Goal: Task Accomplishment & Management: Use online tool/utility

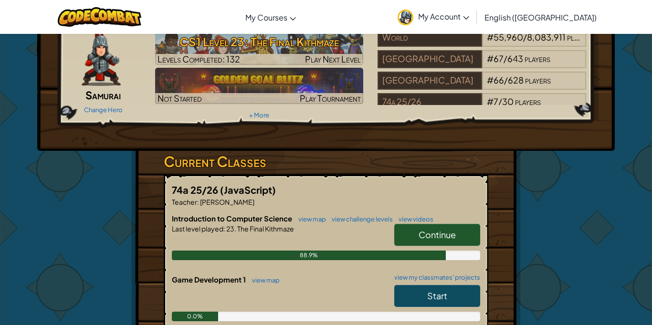
scroll to position [46, 0]
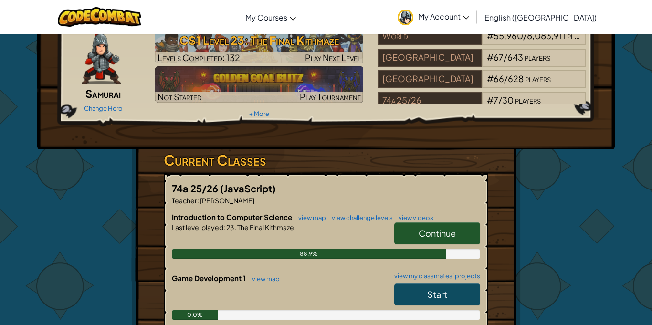
click at [455, 228] on span "Continue" at bounding box center [437, 233] width 37 height 11
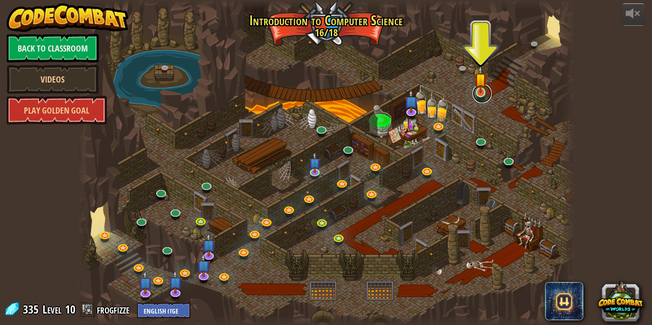
click at [484, 98] on link at bounding box center [481, 93] width 19 height 19
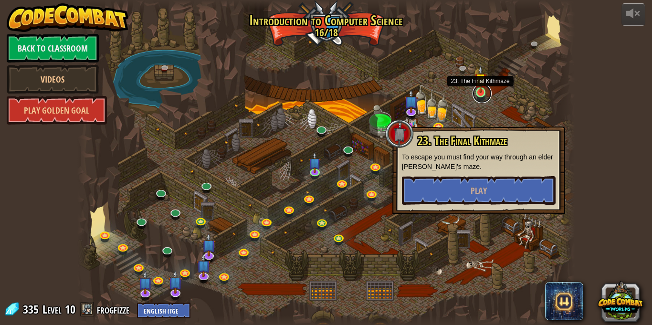
click at [488, 89] on link at bounding box center [481, 93] width 19 height 19
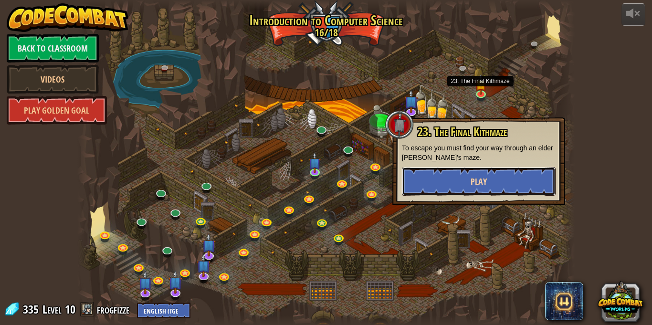
click at [514, 180] on button "Play" at bounding box center [479, 181] width 154 height 29
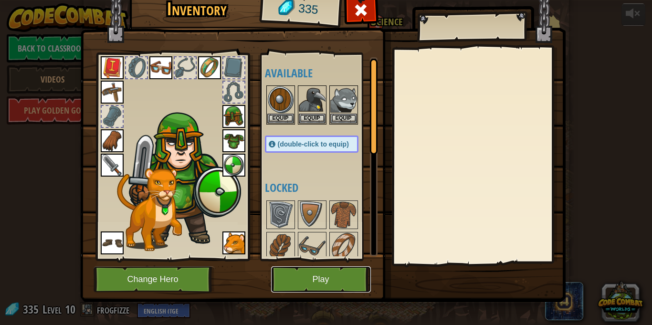
click at [354, 283] on button "Play" at bounding box center [321, 279] width 100 height 26
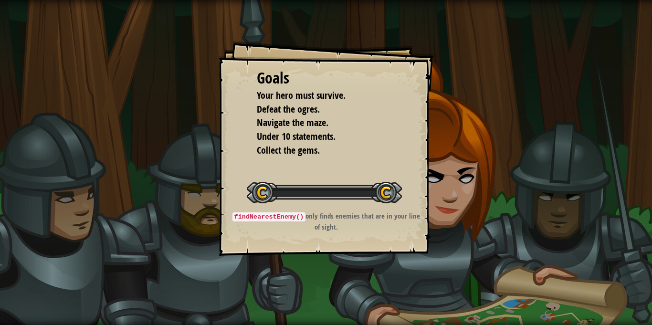
click at [352, 272] on div "Goals Your hero must survive. Defeat the ogres. Navigate the maze. Under 10 sta…" at bounding box center [326, 162] width 652 height 325
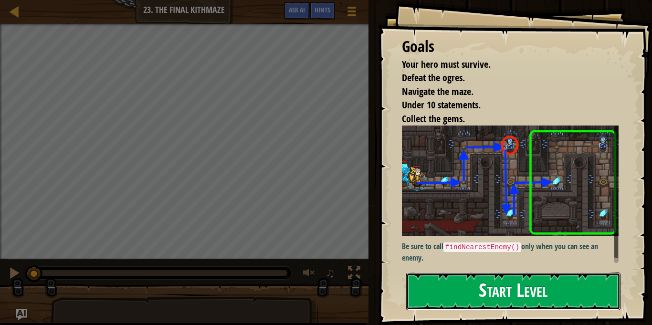
click at [577, 295] on button "Start Level" at bounding box center [513, 291] width 214 height 38
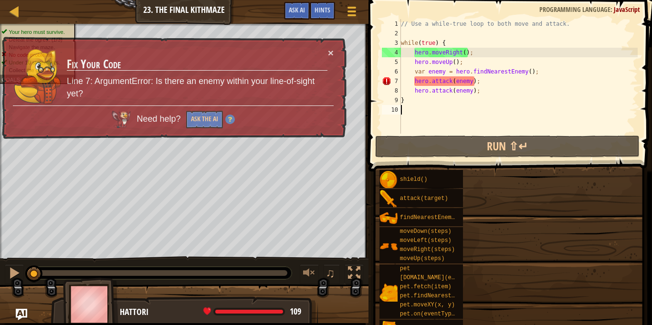
click at [579, 288] on div "shield() attack(target) findNearestEnemy() moveDown(steps) moveLeft(steps) move…" at bounding box center [512, 272] width 266 height 207
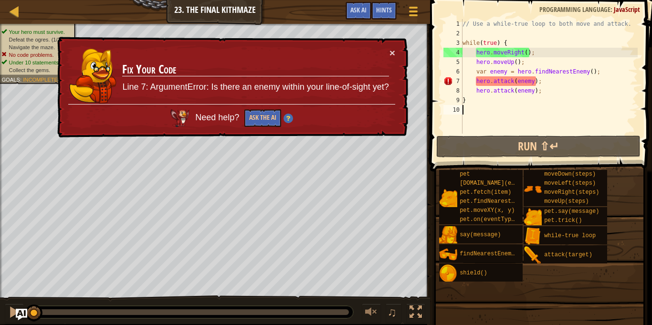
click at [608, 162] on span at bounding box center [539, 301] width 215 height 283
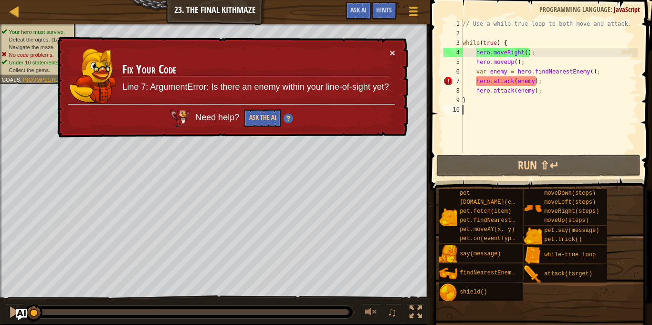
click at [601, 142] on div "// Use a while-true loop to both move and attack. while ( true ) { hero . moveR…" at bounding box center [549, 95] width 177 height 153
click at [392, 57] on button "×" at bounding box center [392, 53] width 6 height 10
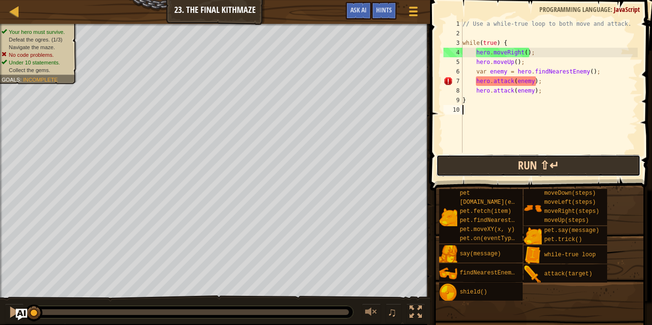
click at [574, 172] on button "Run ⇧↵" at bounding box center [538, 166] width 204 height 22
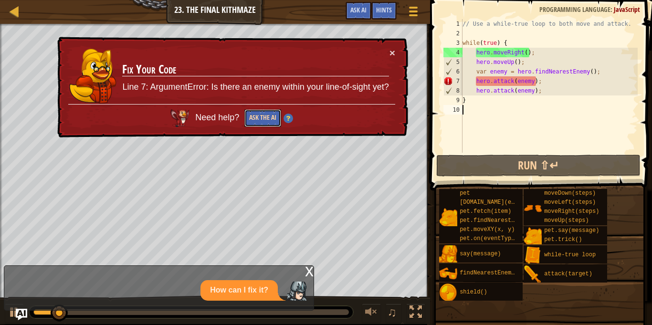
click at [263, 116] on button "Ask the AI" at bounding box center [262, 118] width 37 height 18
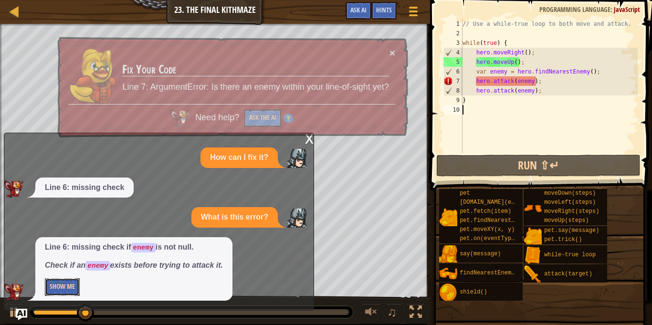
click at [58, 286] on button "Show Me" at bounding box center [62, 287] width 35 height 18
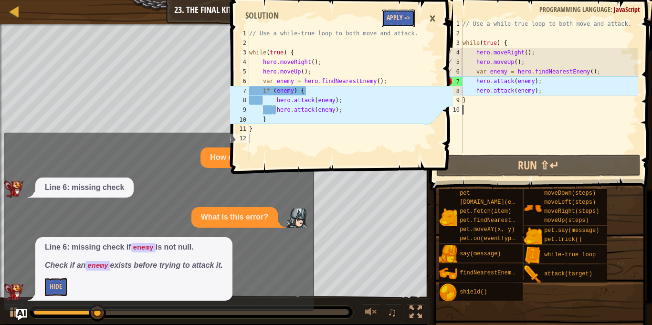
click at [404, 12] on button "Apply =>" at bounding box center [398, 19] width 33 height 18
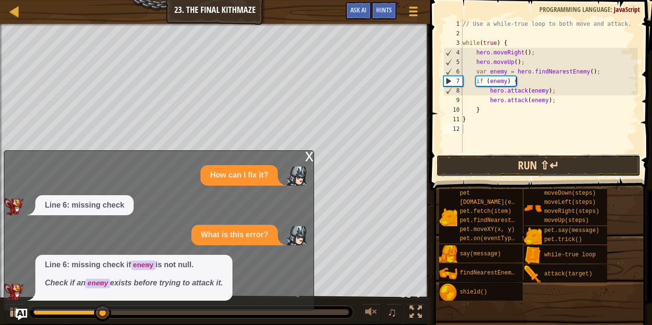
click at [593, 167] on button "Run ⇧↵" at bounding box center [538, 166] width 204 height 22
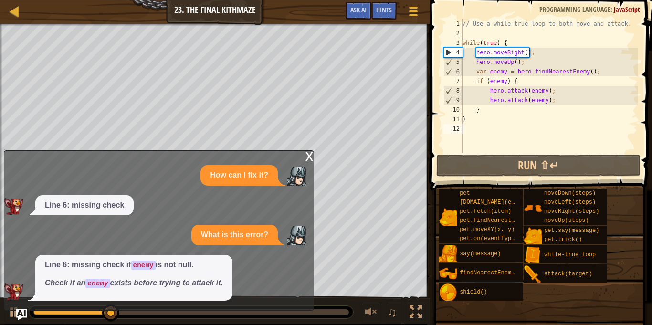
click at [526, 62] on div "// Use a while-true loop to both move and attack. while ( true ) { hero . moveR…" at bounding box center [549, 95] width 177 height 153
type textarea "hero.moveUp();"
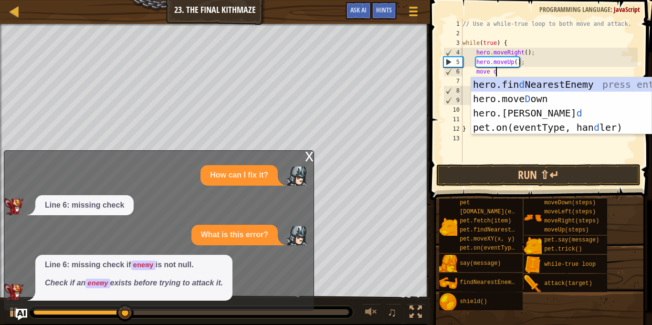
scroll to position [4, 4]
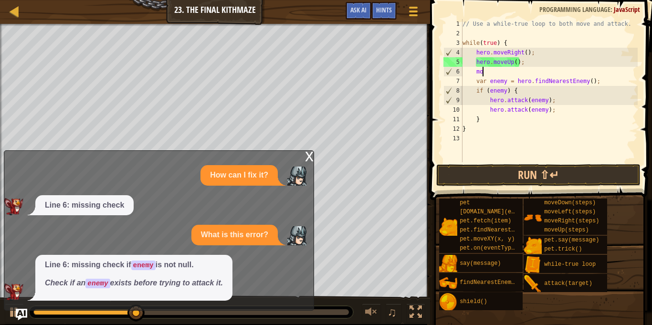
type textarea "m"
type textarea "h"
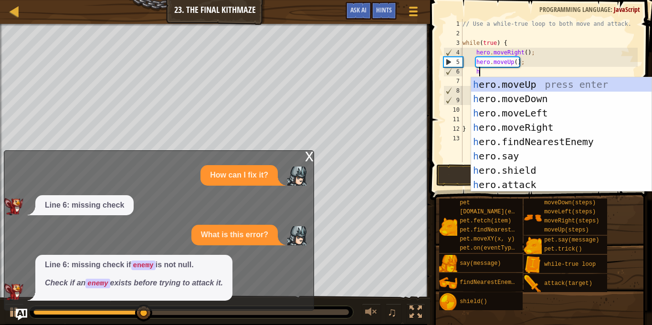
click at [554, 95] on div "h ero.moveUp press enter h ero.moveDown press enter h ero.moveLeft press enter …" at bounding box center [561, 148] width 180 height 143
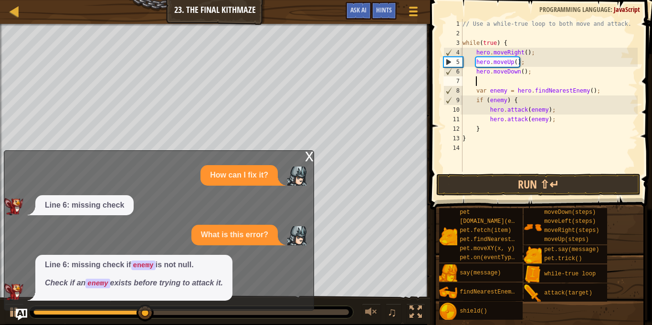
scroll to position [4, 1]
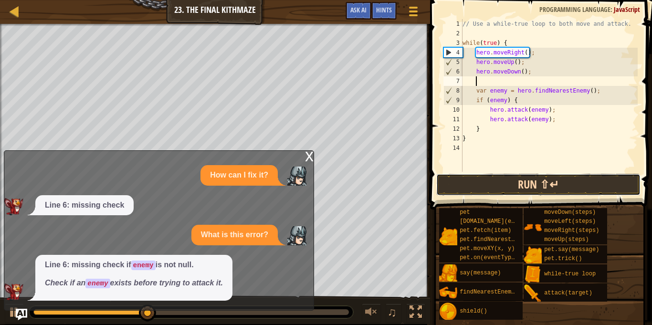
click at [573, 180] on button "Run ⇧↵" at bounding box center [538, 185] width 204 height 22
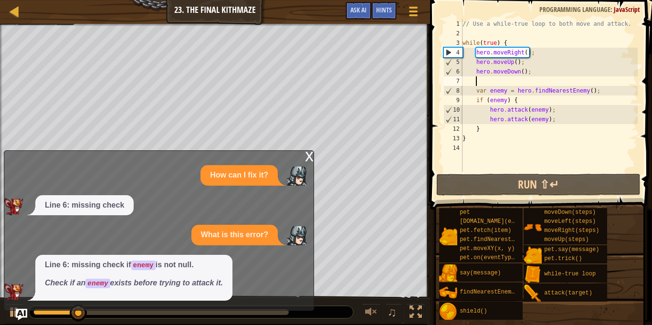
click at [311, 155] on div "x" at bounding box center [309, 156] width 9 height 10
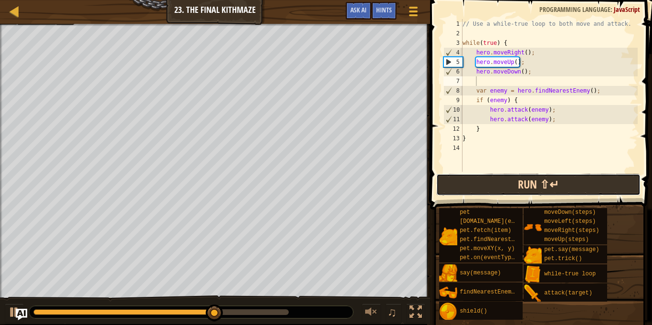
click at [591, 179] on button "Run ⇧↵" at bounding box center [538, 185] width 204 height 22
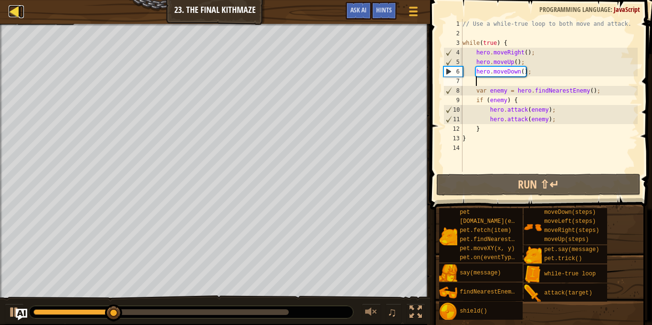
click at [10, 12] on div at bounding box center [15, 11] width 12 height 12
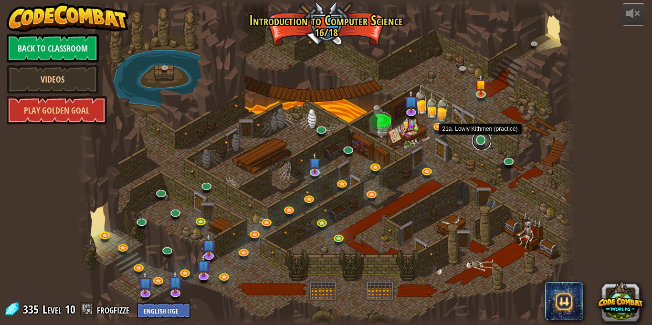
click at [488, 142] on link at bounding box center [481, 140] width 19 height 19
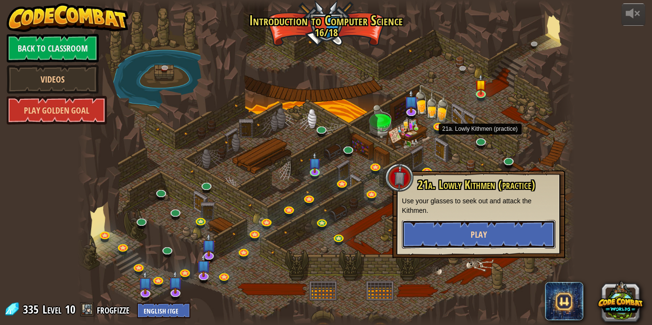
click at [544, 231] on button "Play" at bounding box center [479, 234] width 154 height 29
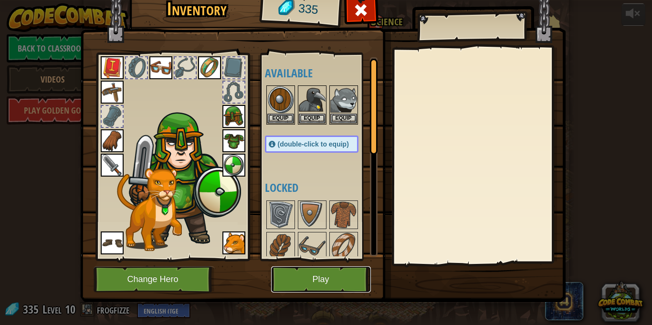
click at [335, 275] on button "Play" at bounding box center [321, 279] width 100 height 26
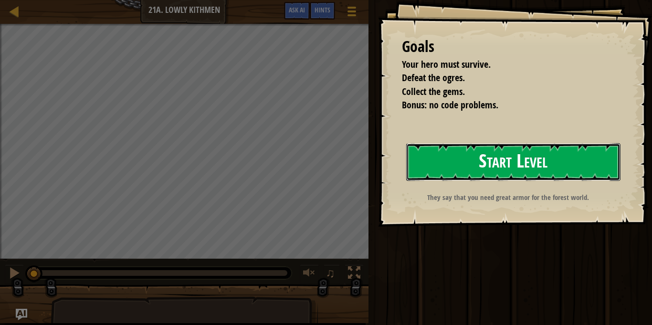
click at [560, 152] on button "Start Level" at bounding box center [513, 162] width 214 height 38
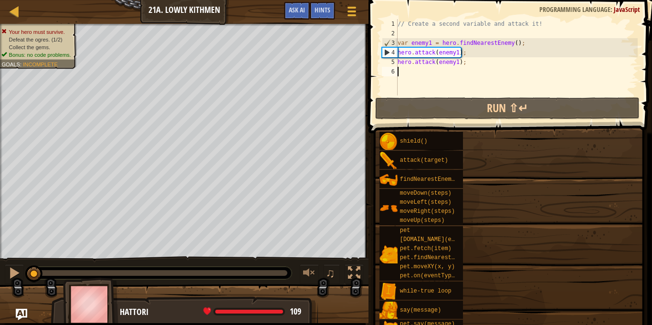
click at [602, 124] on span at bounding box center [508, 263] width 277 height 283
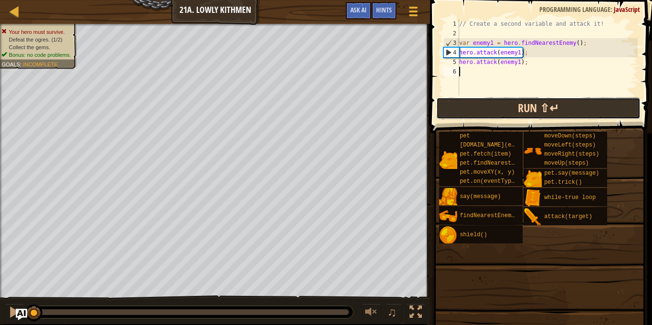
click at [607, 118] on button "Run ⇧↵" at bounding box center [538, 108] width 204 height 22
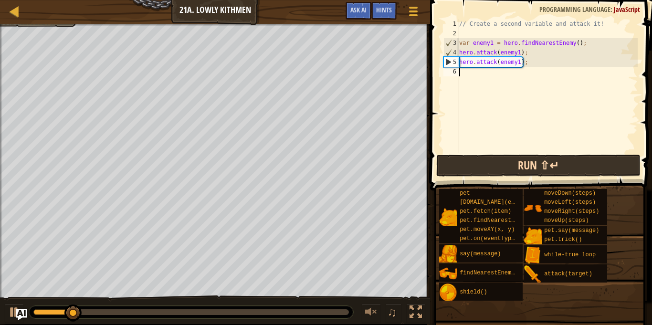
type textarea "h"
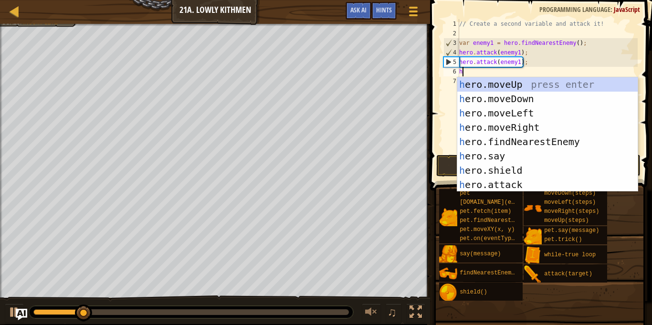
click at [549, 101] on div "h ero.moveUp press enter h ero.moveDown press enter h ero.moveLeft press enter …" at bounding box center [547, 148] width 180 height 143
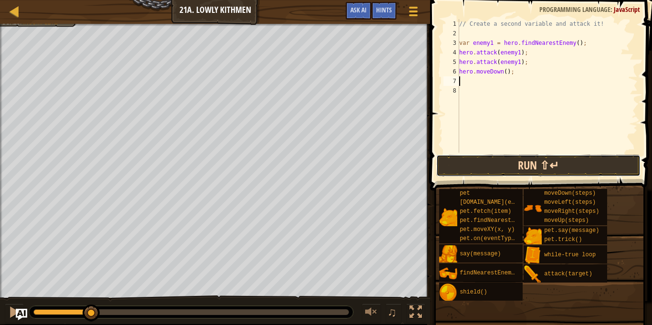
click at [571, 167] on button "Run ⇧↵" at bounding box center [538, 166] width 204 height 22
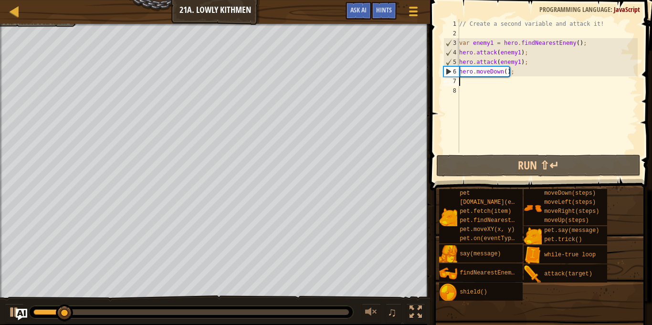
click at [518, 73] on div "// Create a second variable and attack it! var enemy1 = hero . findNearestEnemy…" at bounding box center [547, 95] width 180 height 153
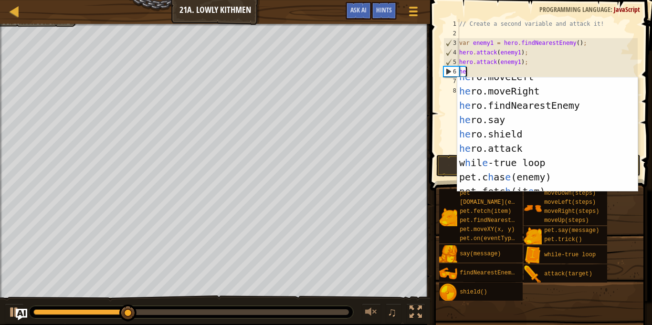
scroll to position [38, 0]
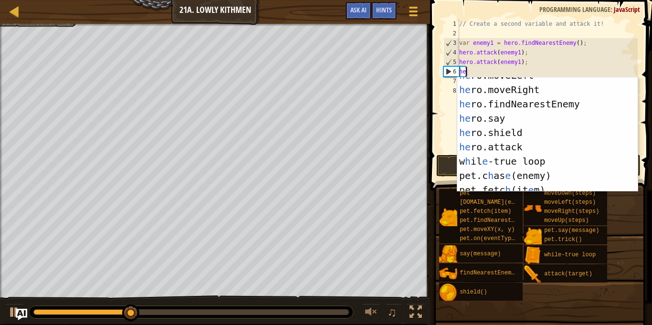
click at [540, 144] on div "he ro.moveLeft press enter he ro.moveRight press enter he ro.findNearestEnemy p…" at bounding box center [547, 139] width 180 height 143
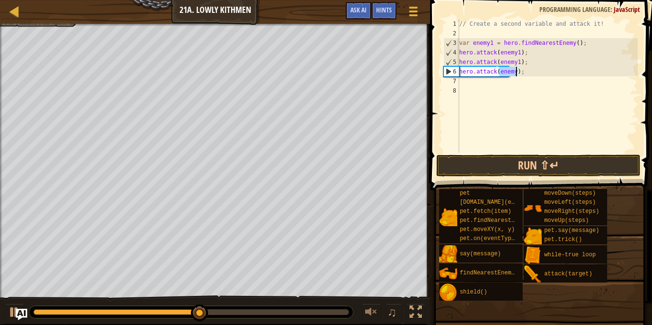
click at [516, 70] on div "// Create a second variable and attack it! var enemy1 = hero . findNearestEnemy…" at bounding box center [547, 86] width 180 height 134
click at [515, 71] on div "// Create a second variable and attack it! var enemy1 = hero . findNearestEnemy…" at bounding box center [547, 95] width 180 height 153
type textarea "hero.attack(enemy2);"
click at [461, 77] on div "// Create a second variable and attack it! var enemy1 = hero . findNearestEnemy…" at bounding box center [547, 95] width 180 height 153
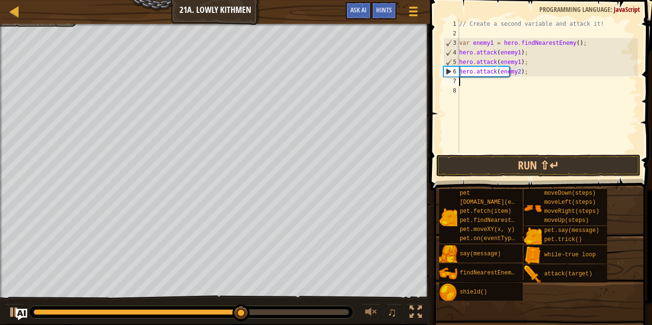
scroll to position [4, 0]
drag, startPoint x: 460, startPoint y: 70, endPoint x: 534, endPoint y: 71, distance: 74.0
click at [534, 71] on div "// Create a second variable and attack it! var enemy1 = hero . findNearestEnemy…" at bounding box center [547, 95] width 180 height 153
type textarea "hero.attack(enemy2);"
click at [460, 78] on div "// Create a second variable and attack it! var enemy1 = hero . findNearestEnemy…" at bounding box center [547, 95] width 180 height 153
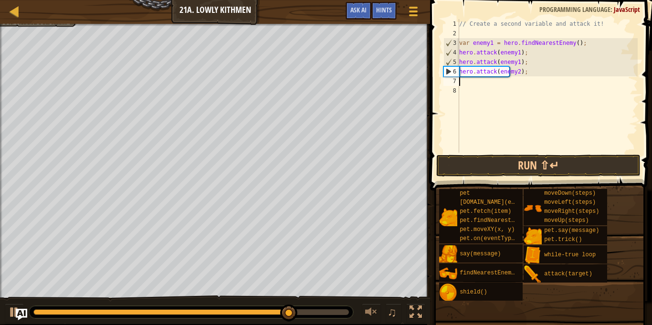
paste textarea "hero.attack(enemy2);"
type textarea "hero.attack(enemy2);"
click at [608, 164] on button "Run ⇧↵" at bounding box center [538, 166] width 204 height 22
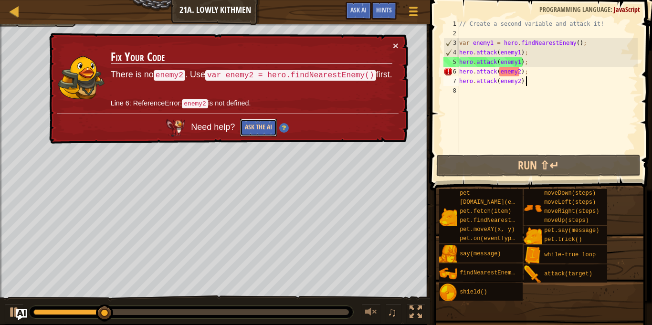
click at [248, 130] on button "Ask the AI" at bounding box center [258, 128] width 37 height 18
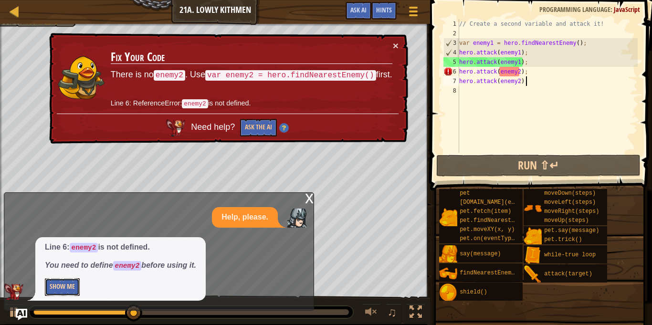
click at [65, 280] on button "Show Me" at bounding box center [62, 287] width 35 height 18
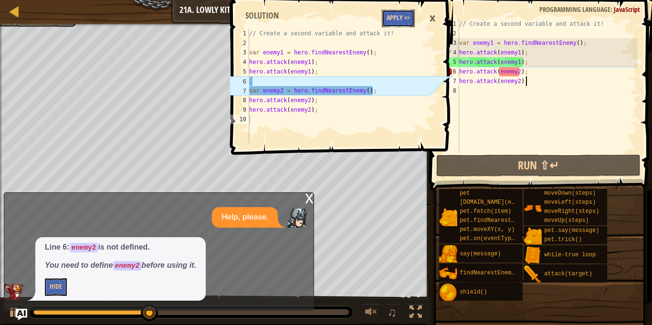
click at [408, 14] on button "Apply =>" at bounding box center [398, 19] width 33 height 18
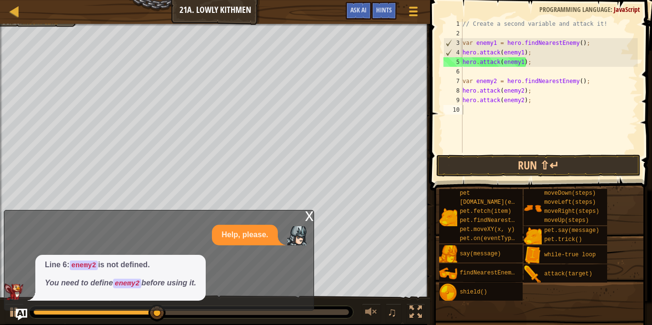
click at [574, 148] on div "// Create a second variable and attack it! var enemy1 = hero . findNearestEnemy…" at bounding box center [549, 95] width 177 height 153
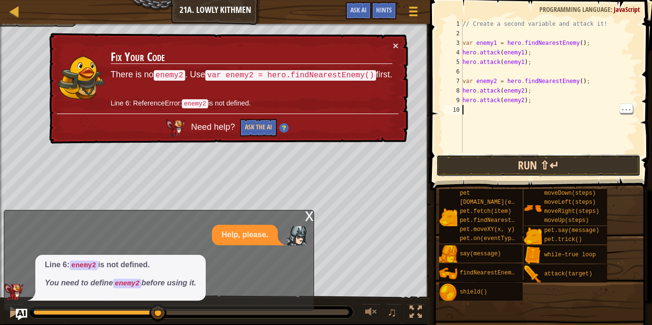
click at [576, 157] on button "Run ⇧↵" at bounding box center [538, 166] width 204 height 22
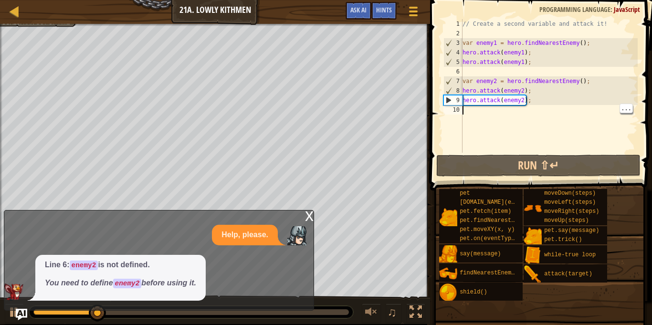
click at [306, 211] on div "x" at bounding box center [309, 215] width 9 height 10
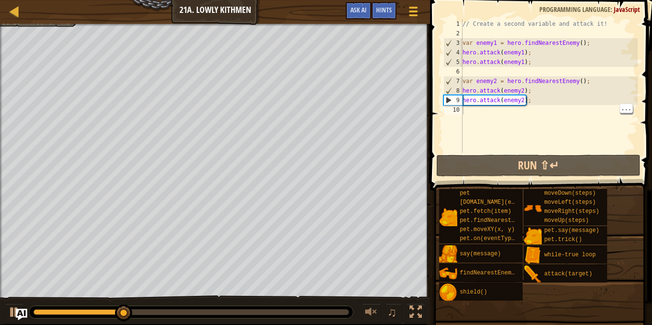
click at [474, 120] on div "// Create a second variable and attack it! var enemy1 = hero . findNearestEnemy…" at bounding box center [549, 95] width 177 height 153
type textarea "h"
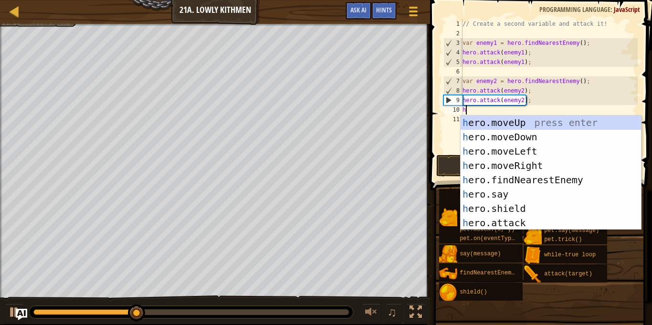
scroll to position [0, 0]
click at [544, 137] on div "h ero.moveUp press enter h ero.moveDown press enter h ero.moveLeft press enter …" at bounding box center [551, 186] width 180 height 143
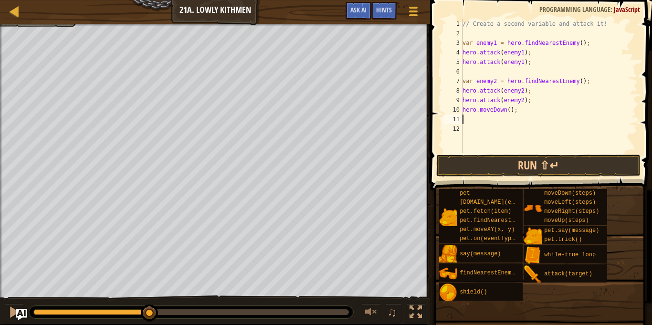
type textarea "h"
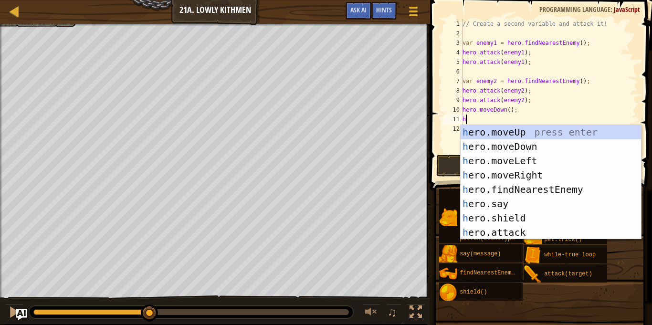
click at [544, 174] on div "h ero.moveUp press enter h ero.moveDown press enter h ero.moveLeft press enter …" at bounding box center [551, 196] width 180 height 143
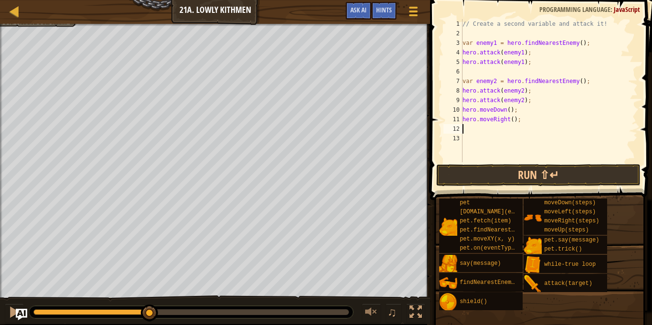
click at [513, 118] on div "// Create a second variable and attack it! var enemy1 = hero . findNearestEnemy…" at bounding box center [549, 100] width 177 height 162
type textarea "hero.moveRight(2);"
click at [584, 184] on button "Run ⇧↵" at bounding box center [538, 175] width 204 height 22
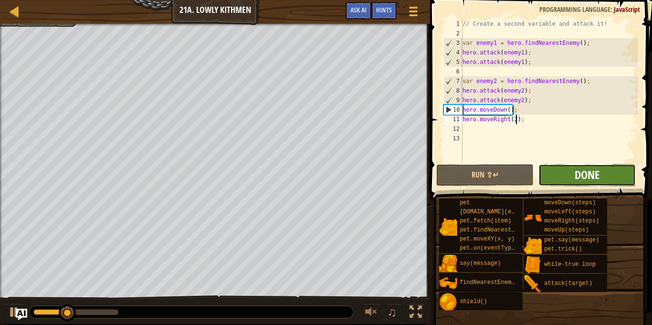
click at [599, 175] on span "Done" at bounding box center [587, 174] width 25 height 15
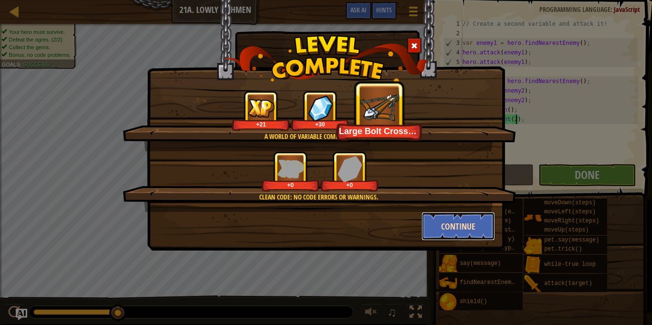
click at [471, 229] on button "Continue" at bounding box center [458, 226] width 74 height 29
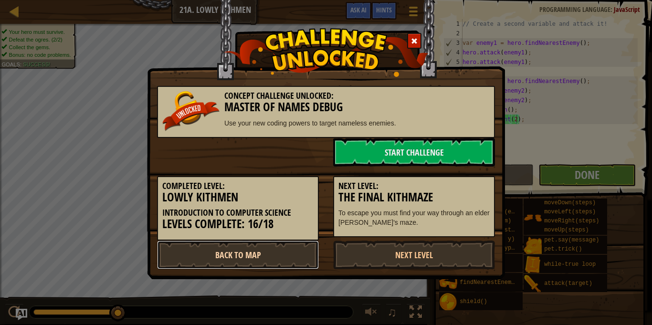
click at [285, 246] on link "Back to Map" at bounding box center [238, 255] width 162 height 29
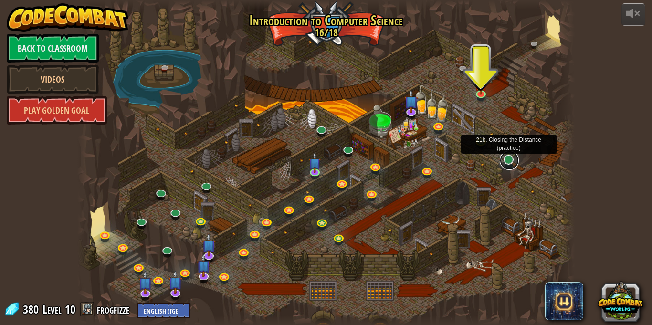
click at [508, 164] on link at bounding box center [509, 160] width 19 height 19
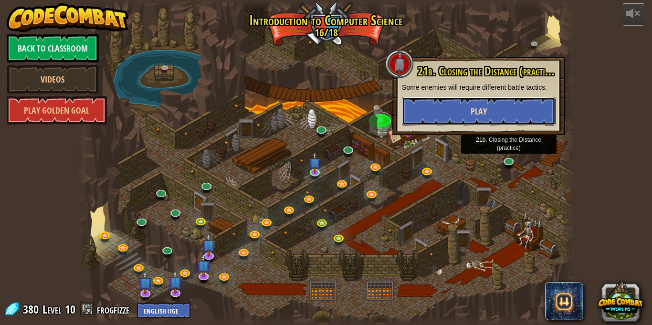
click at [530, 119] on button "Play" at bounding box center [479, 111] width 154 height 29
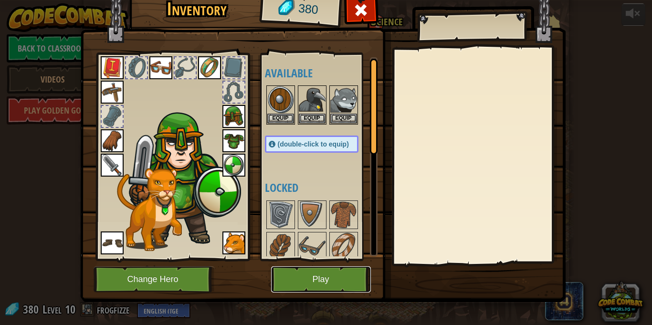
click at [357, 271] on button "Play" at bounding box center [321, 279] width 100 height 26
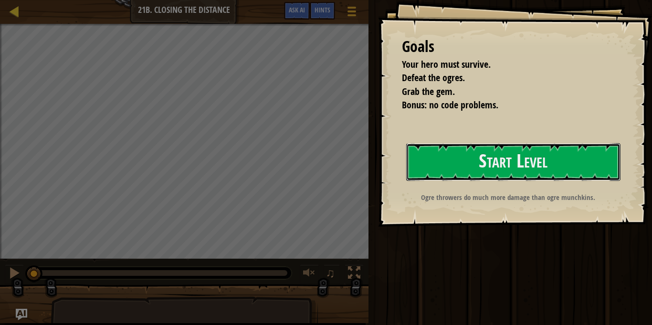
click at [487, 147] on button "Start Level" at bounding box center [513, 162] width 214 height 38
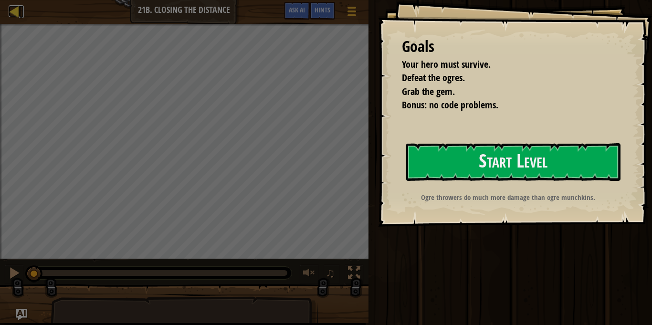
click at [13, 15] on div at bounding box center [15, 11] width 12 height 12
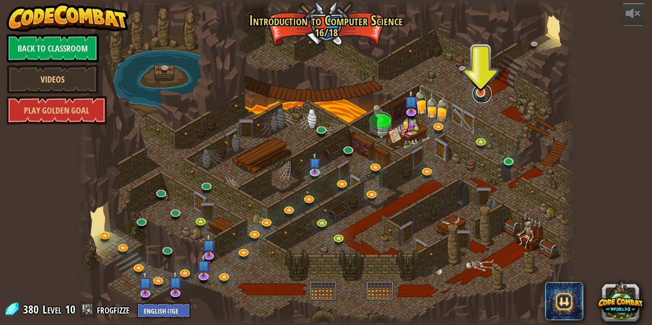
click at [476, 96] on link at bounding box center [481, 93] width 19 height 19
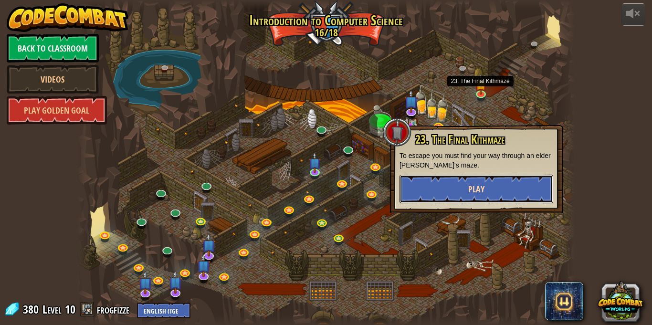
click at [503, 176] on button "Play" at bounding box center [476, 189] width 154 height 29
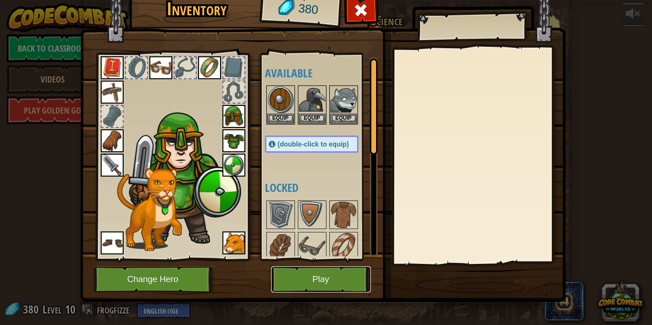
click at [344, 279] on button "Play" at bounding box center [321, 279] width 100 height 26
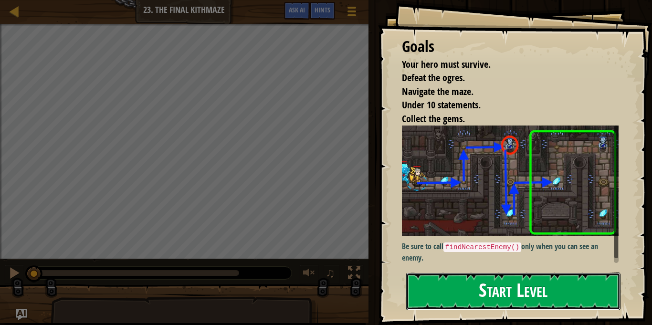
click at [588, 287] on button "Start Level" at bounding box center [513, 291] width 214 height 38
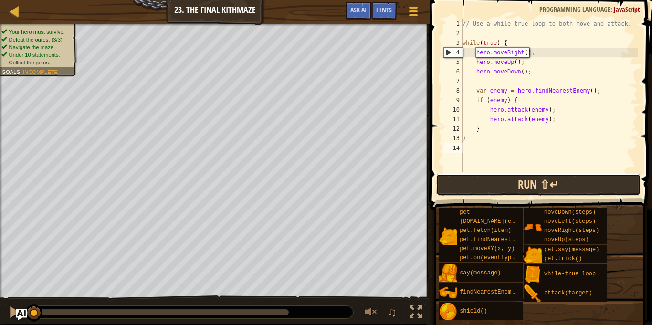
click at [601, 194] on button "Run ⇧↵" at bounding box center [538, 185] width 204 height 22
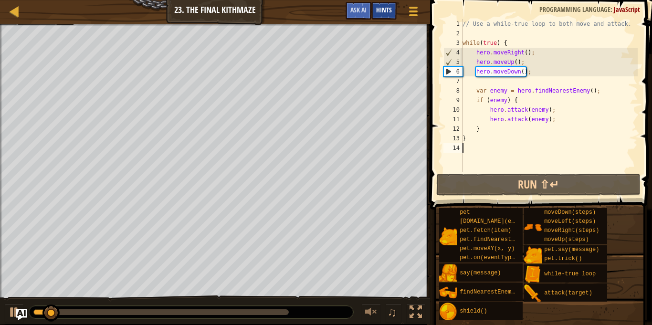
click at [389, 12] on span "Hints" at bounding box center [384, 9] width 16 height 9
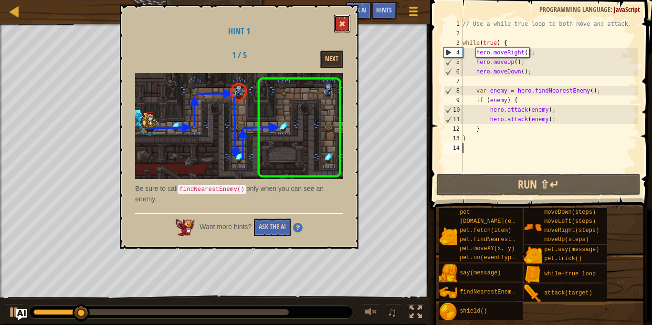
click at [342, 31] on button at bounding box center [342, 24] width 16 height 18
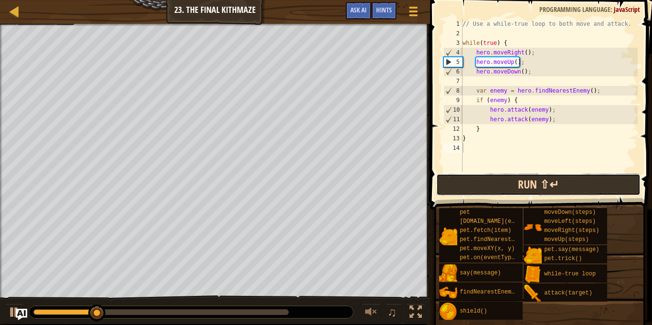
click at [585, 177] on button "Run ⇧↵" at bounding box center [538, 185] width 204 height 22
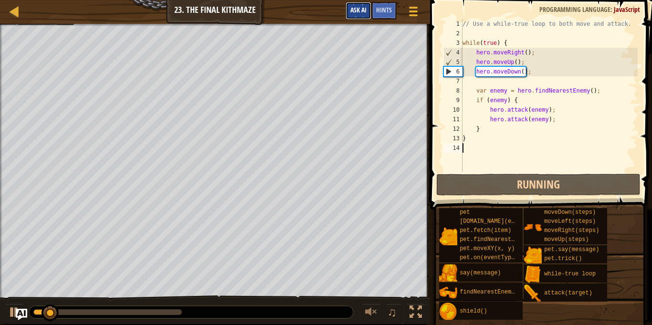
click at [364, 10] on span "Ask AI" at bounding box center [358, 9] width 16 height 9
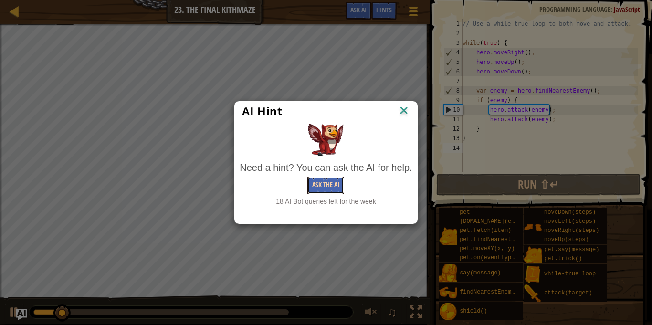
click at [323, 179] on button "Ask the AI" at bounding box center [325, 186] width 37 height 18
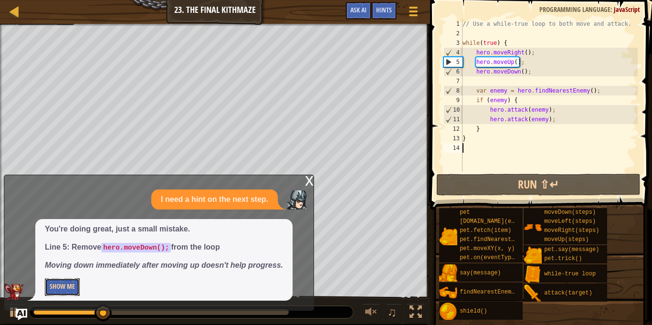
click at [49, 287] on button "Show Me" at bounding box center [62, 287] width 35 height 18
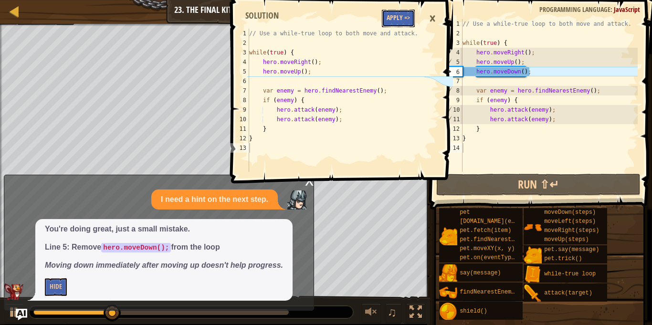
click at [403, 25] on button "Apply =>" at bounding box center [398, 19] width 33 height 18
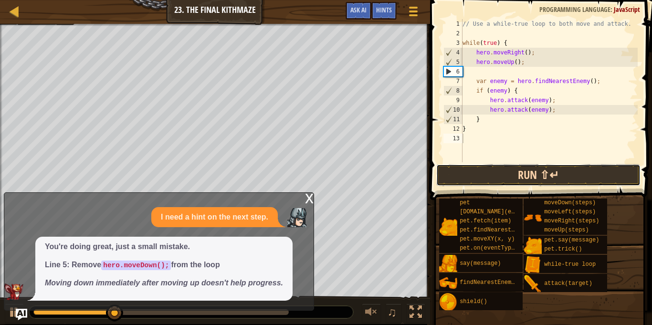
click at [587, 178] on button "Run ⇧↵" at bounding box center [538, 175] width 204 height 22
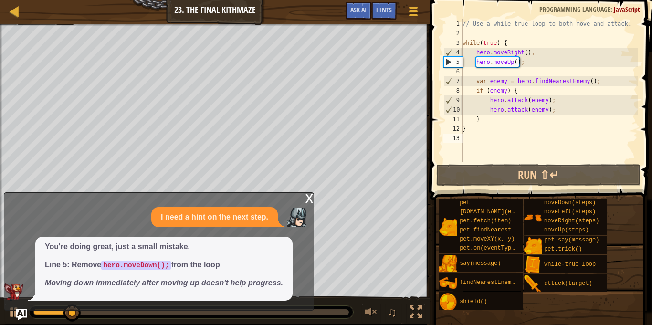
click at [312, 199] on div "x" at bounding box center [309, 198] width 9 height 10
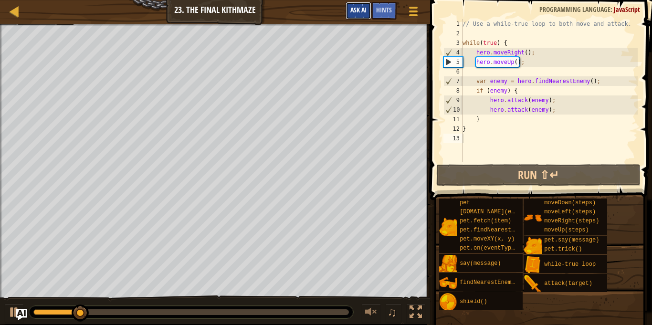
click at [359, 5] on button "Ask AI" at bounding box center [359, 11] width 26 height 18
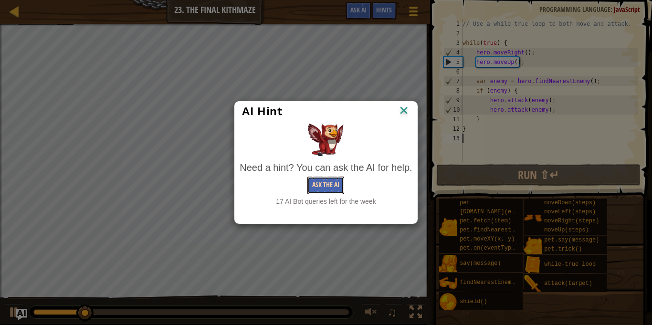
click at [337, 177] on button "Ask the AI" at bounding box center [325, 186] width 37 height 18
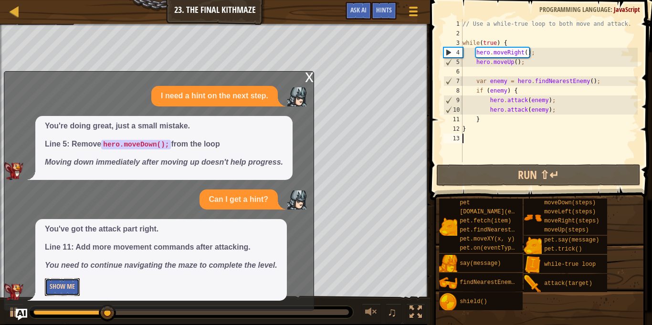
click at [58, 286] on button "Show Me" at bounding box center [62, 287] width 35 height 18
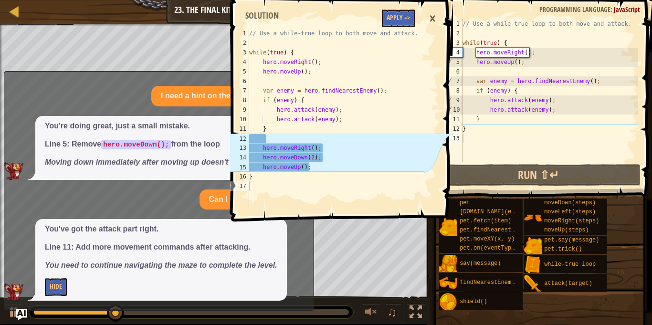
click at [402, 30] on div "// Use a while-true loop to both move and attack. while ( true ) { hero . moveR…" at bounding box center [335, 129] width 177 height 200
type textarea "// Use a while-true loop to both move and attack."
click at [398, 12] on button "Apply =>" at bounding box center [398, 19] width 33 height 18
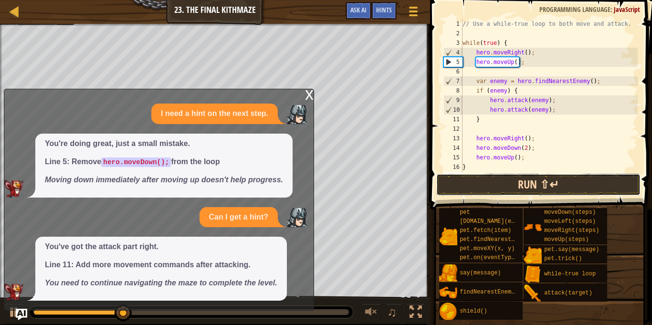
click at [574, 182] on button "Run ⇧↵" at bounding box center [538, 185] width 204 height 22
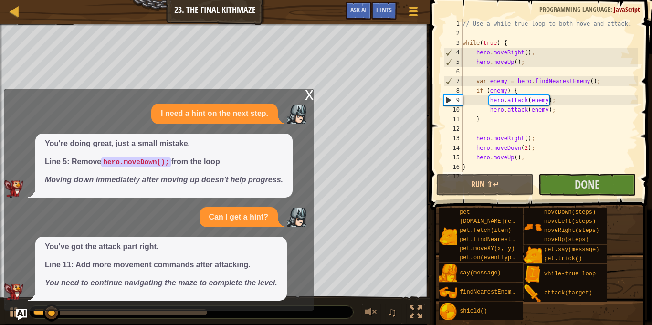
click at [313, 99] on div "x" at bounding box center [309, 94] width 9 height 10
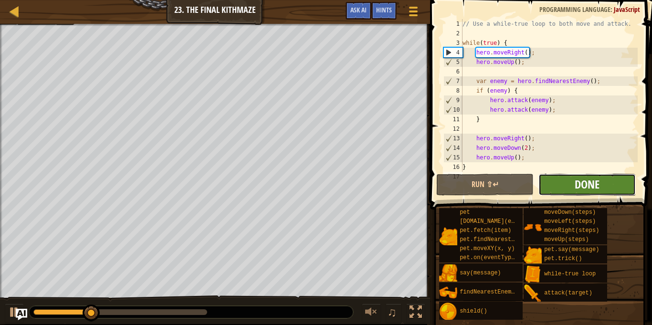
click at [594, 186] on span "Done" at bounding box center [587, 184] width 25 height 15
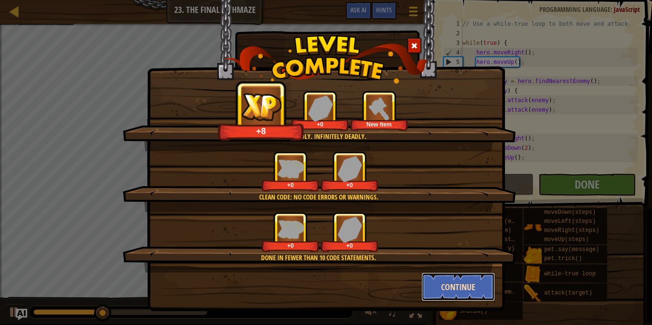
click at [466, 288] on button "Continue" at bounding box center [458, 286] width 74 height 29
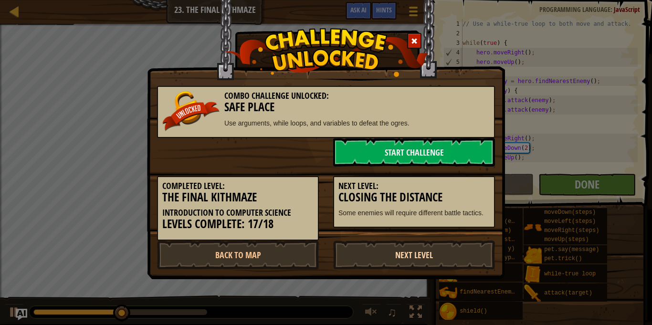
click at [462, 249] on link "Next Level" at bounding box center [414, 255] width 162 height 29
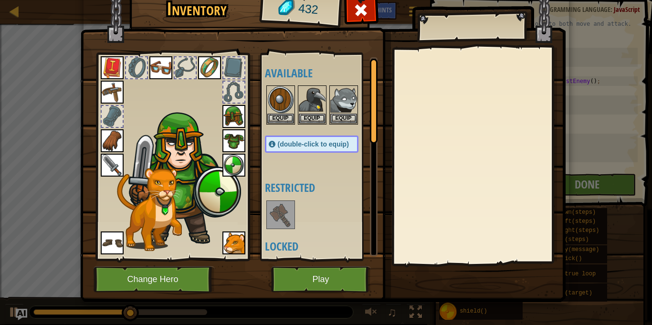
click at [110, 154] on img at bounding box center [112, 165] width 23 height 23
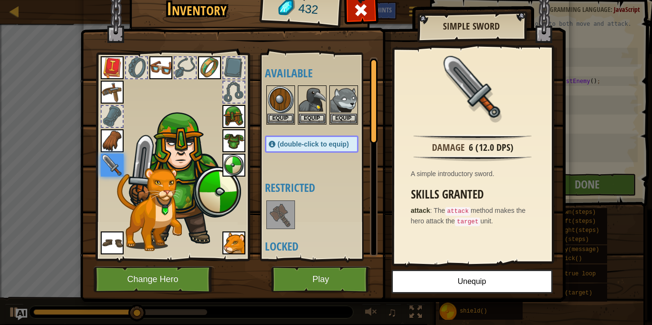
click at [276, 213] on img at bounding box center [280, 214] width 27 height 27
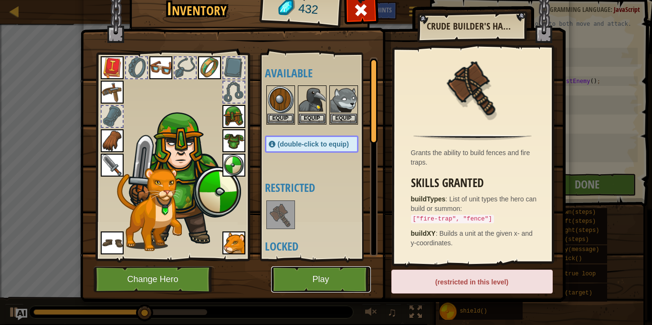
click at [294, 275] on button "Play" at bounding box center [321, 279] width 100 height 26
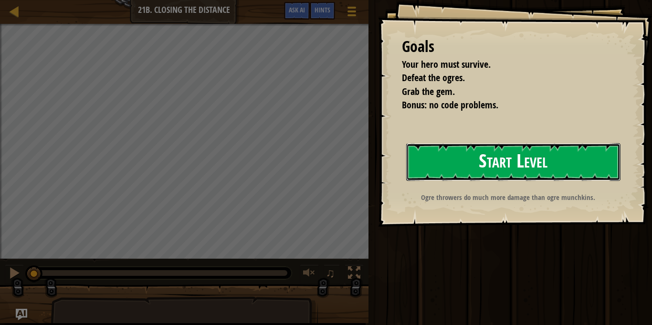
click at [572, 170] on button "Start Level" at bounding box center [513, 162] width 214 height 38
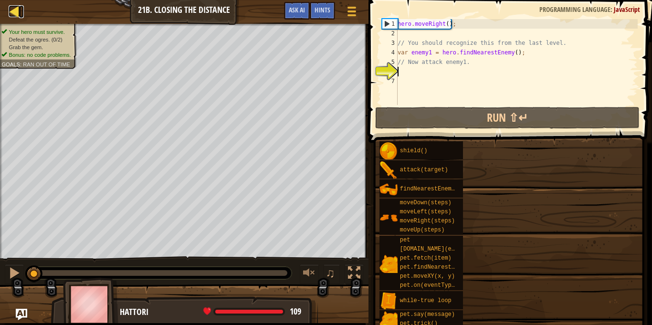
click at [16, 16] on div at bounding box center [15, 11] width 12 height 12
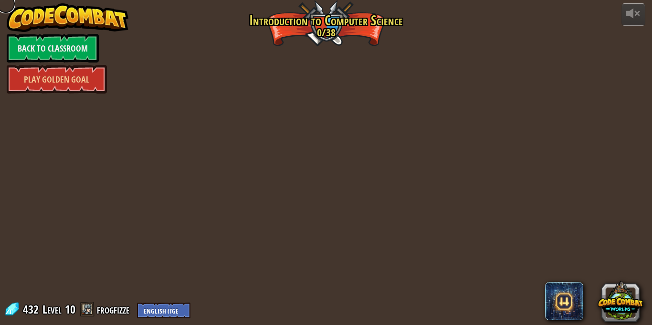
click at [6, 4] on link at bounding box center [5, 3] width 19 height 19
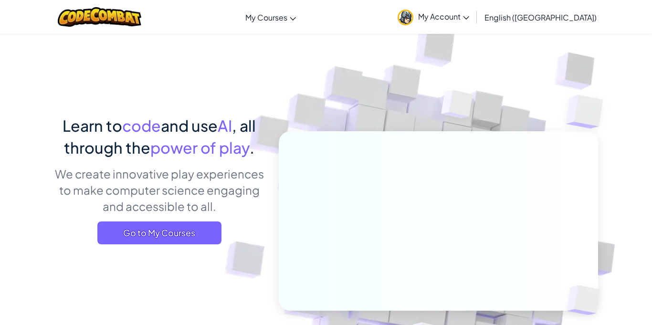
click at [474, 9] on link "My Account" at bounding box center [433, 17] width 81 height 30
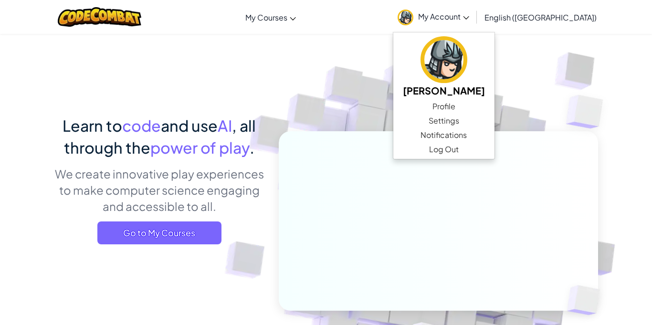
click at [569, 84] on img at bounding box center [588, 112] width 83 height 81
